Goal: Navigation & Orientation: Find specific page/section

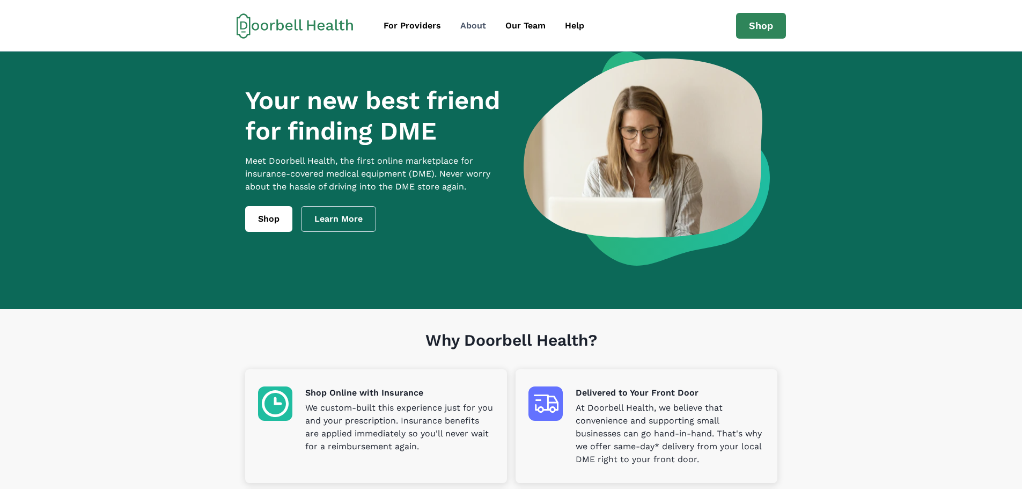
click at [483, 25] on div "About" at bounding box center [473, 25] width 26 height 13
click at [482, 21] on div "About" at bounding box center [473, 25] width 26 height 13
click at [465, 28] on div "About" at bounding box center [473, 25] width 26 height 13
click at [280, 226] on link "Shop" at bounding box center [268, 219] width 47 height 26
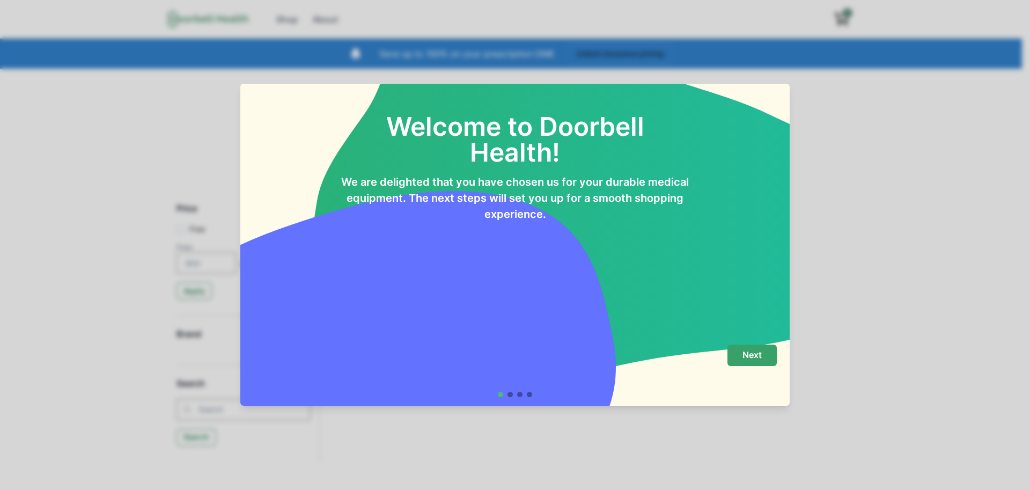
click at [755, 357] on p "Next" at bounding box center [752, 355] width 19 height 10
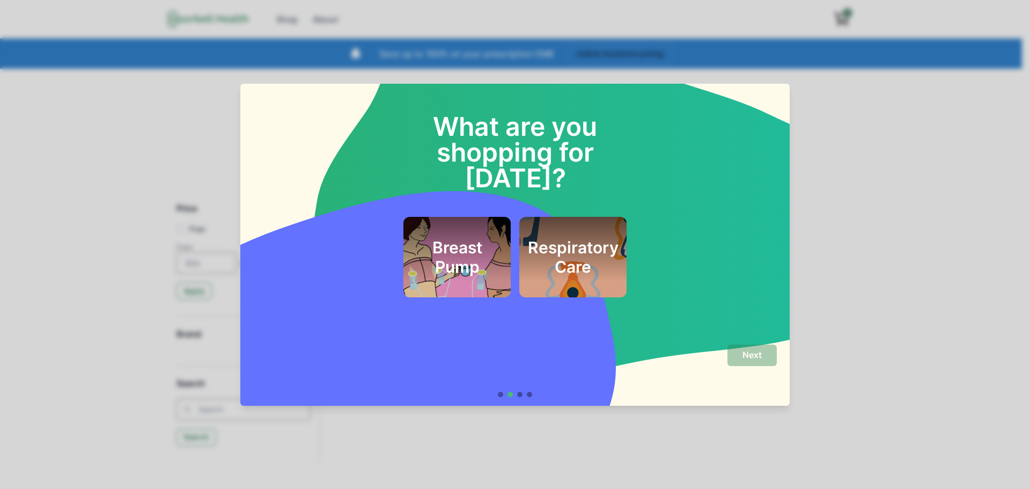
click at [568, 238] on h2 "Respiratory Care" at bounding box center [573, 257] width 91 height 39
click at [755, 357] on p "Next" at bounding box center [752, 355] width 19 height 10
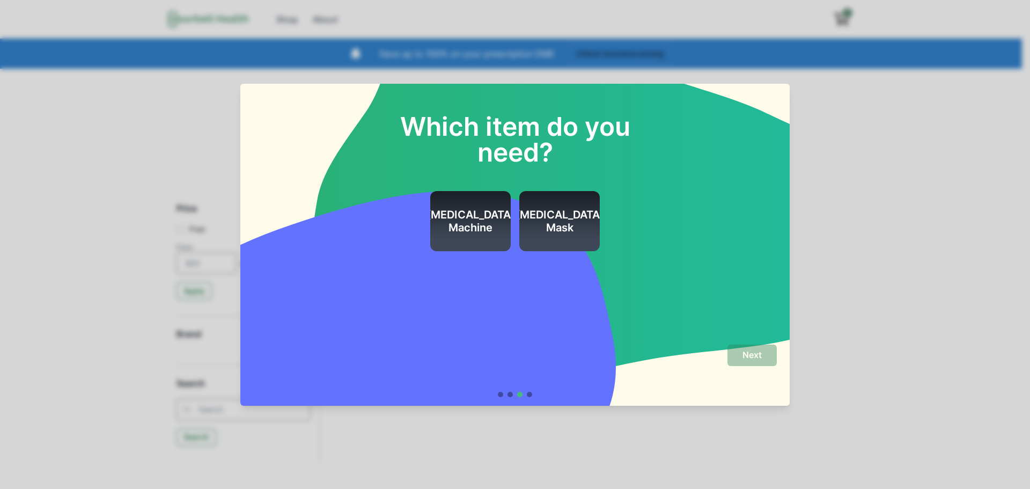
click at [463, 204] on div "[MEDICAL_DATA] Machine" at bounding box center [471, 221] width 89 height 61
click at [763, 363] on button "Next" at bounding box center [752, 355] width 49 height 21
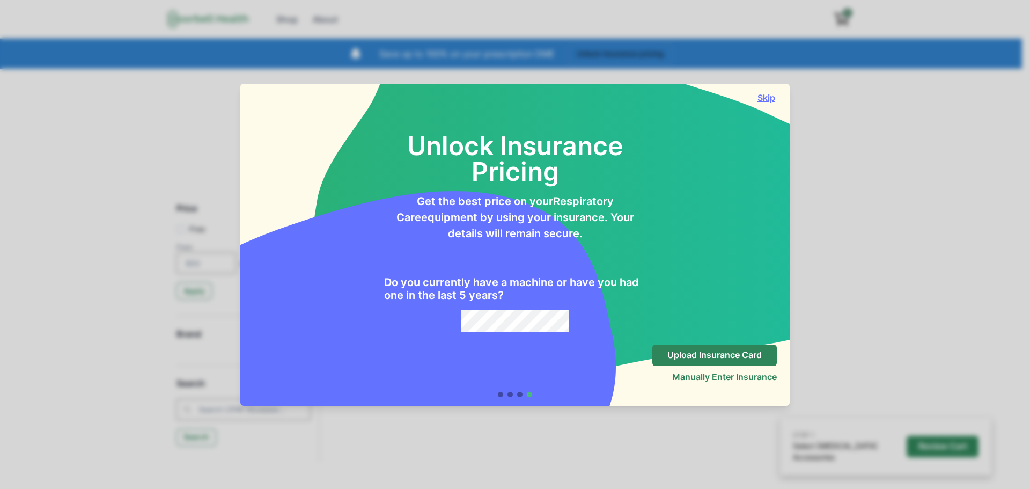
click at [772, 98] on button "Skip" at bounding box center [766, 97] width 21 height 11
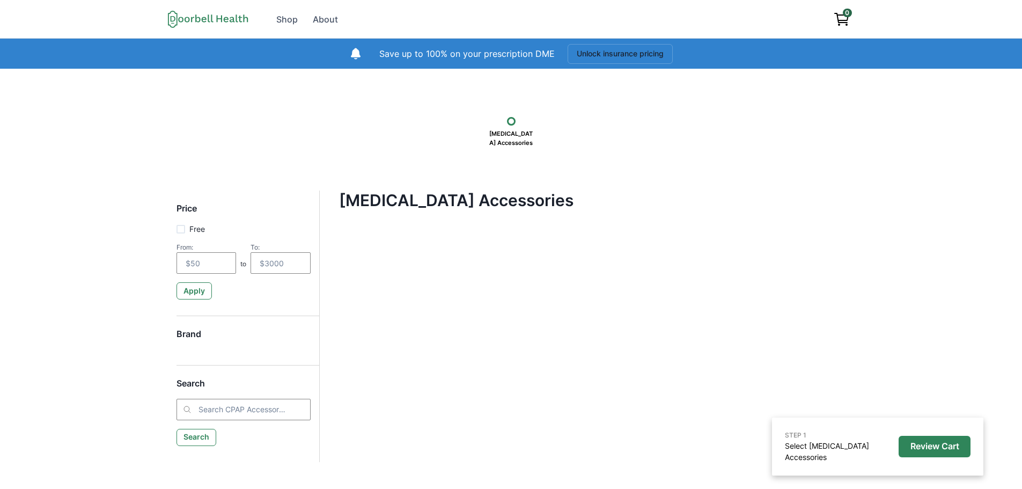
click at [221, 15] on icon at bounding box center [208, 19] width 80 height 18
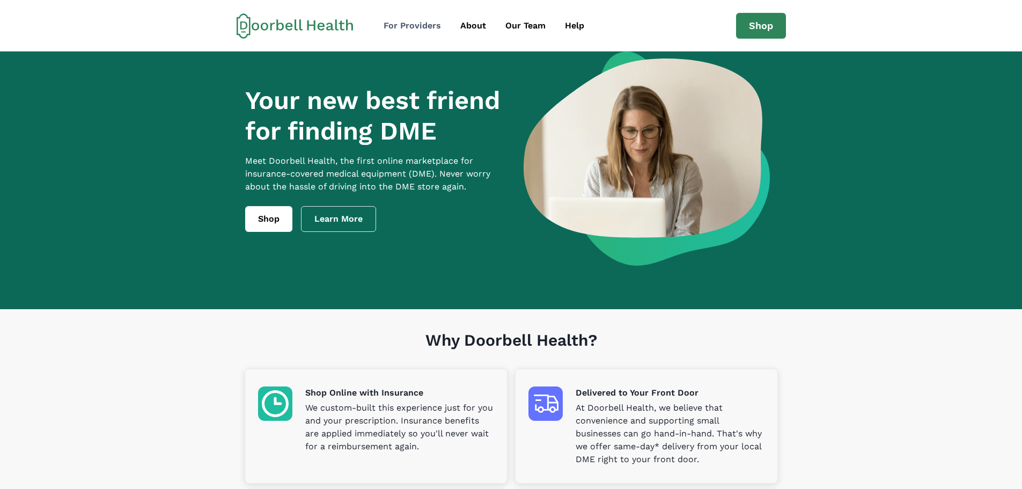
click at [413, 27] on div "For Providers" at bounding box center [412, 25] width 57 height 13
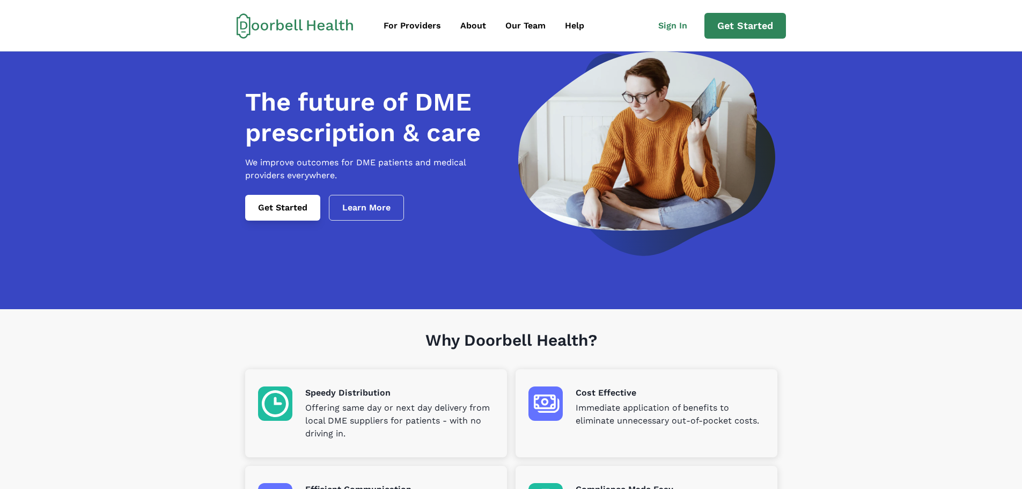
click at [309, 217] on link "Get Started" at bounding box center [282, 208] width 75 height 26
click at [391, 220] on link "Learn More" at bounding box center [366, 208] width 75 height 26
click at [478, 21] on div "About" at bounding box center [473, 25] width 26 height 13
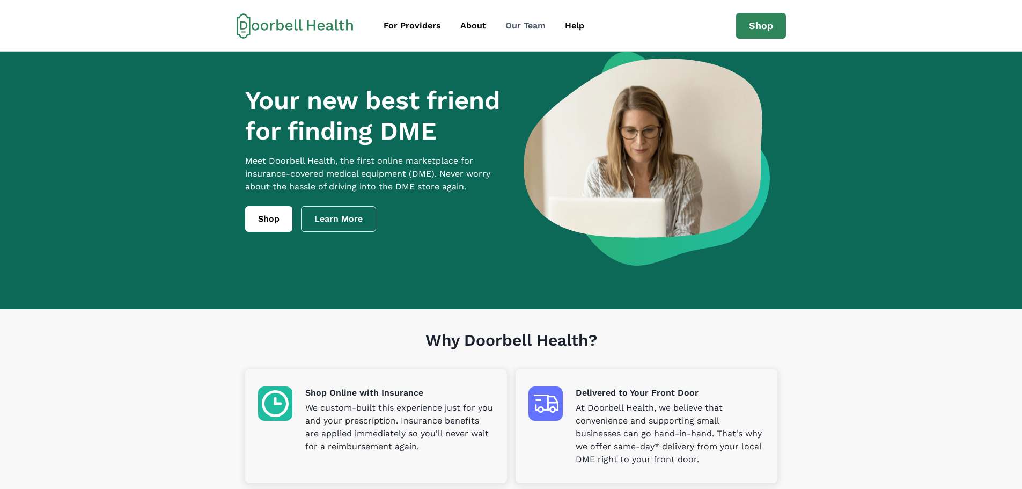
click at [529, 25] on div "Our Team" at bounding box center [526, 25] width 40 height 13
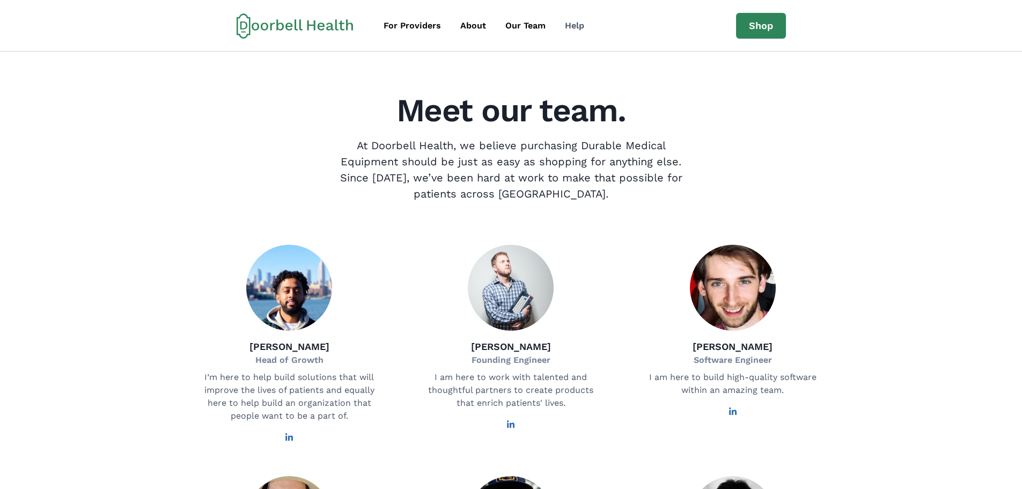
click at [573, 30] on div "Help" at bounding box center [574, 25] width 19 height 13
click at [499, 32] on link "Our Team" at bounding box center [525, 25] width 57 height 21
click at [414, 27] on div "For Providers" at bounding box center [412, 25] width 57 height 13
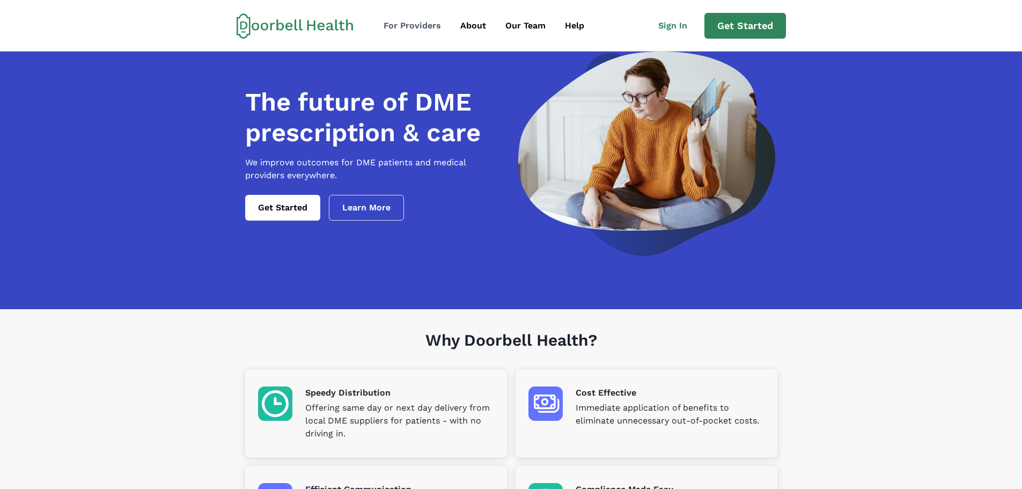
click at [415, 22] on div "For Providers" at bounding box center [412, 25] width 57 height 13
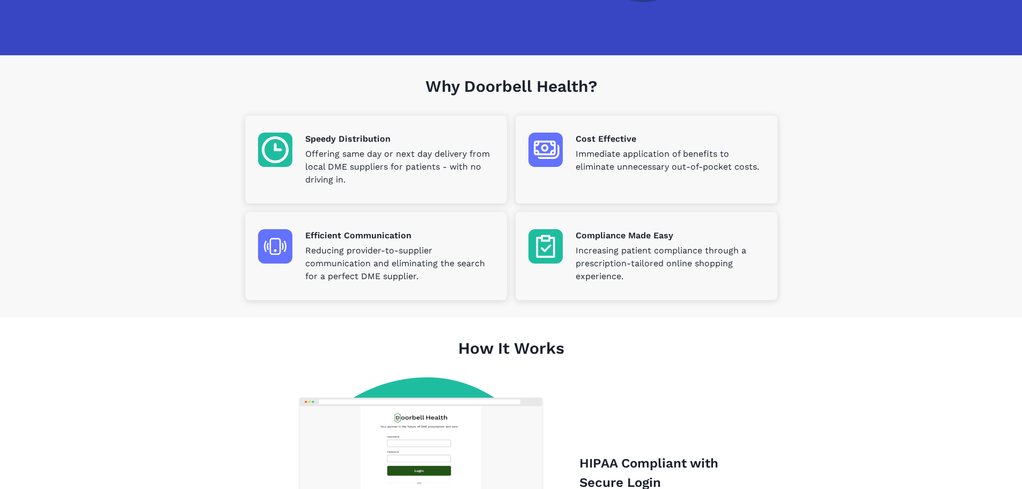
scroll to position [268, 0]
